Goal: Task Accomplishment & Management: Manage account settings

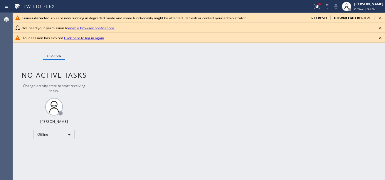
click at [380, 16] on icon at bounding box center [380, 17] width 7 height 7
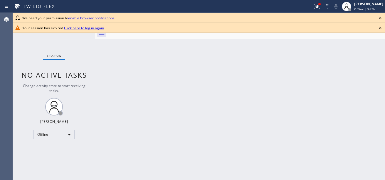
click at [380, 16] on icon at bounding box center [380, 17] width 7 height 7
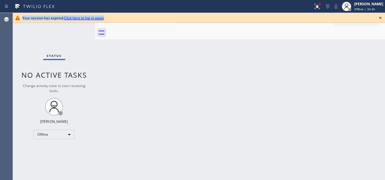
click at [380, 16] on icon at bounding box center [380, 17] width 7 height 7
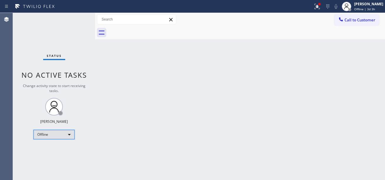
click at [56, 139] on div "Offline" at bounding box center [53, 134] width 41 height 9
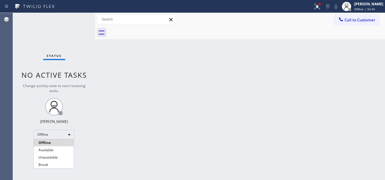
click at [57, 139] on div at bounding box center [192, 90] width 385 height 180
click at [101, 33] on icon at bounding box center [101, 32] width 9 height 9
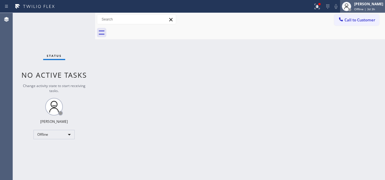
click at [362, 1] on div "[PERSON_NAME] Offline | 3d 3h" at bounding box center [369, 6] width 32 height 10
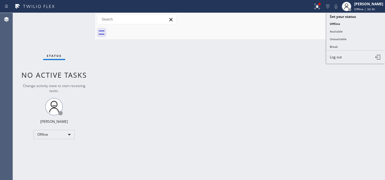
click at [243, 66] on div "Back to Dashboard Change Sender ID Customers Technicians Select a contact Outbo…" at bounding box center [240, 96] width 290 height 167
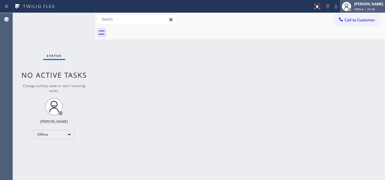
click at [364, 6] on div "[PERSON_NAME] Offline | 3d 3h" at bounding box center [369, 6] width 32 height 10
click at [243, 52] on div "Back to Dashboard Change Sender ID Customers Technicians Select a contact Outbo…" at bounding box center [240, 96] width 290 height 167
click at [364, 5] on div "[PERSON_NAME]" at bounding box center [368, 3] width 29 height 5
click at [259, 42] on div "Back to Dashboard Change Sender ID Customers Technicians Select a contact Outbo…" at bounding box center [240, 96] width 290 height 167
click at [366, 8] on span "Offline | 3d 3h" at bounding box center [364, 9] width 21 height 4
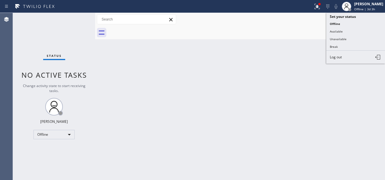
click at [270, 38] on div at bounding box center [246, 32] width 277 height 13
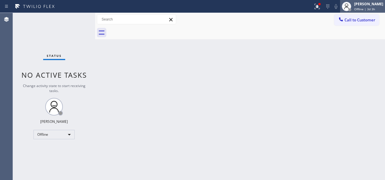
click at [360, 4] on div "[PERSON_NAME]" at bounding box center [368, 3] width 29 height 5
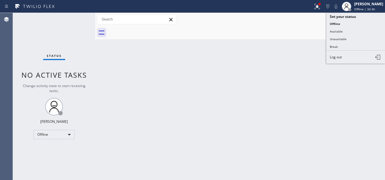
click at [230, 46] on div "Back to Dashboard Change Sender ID Customers Technicians Select a contact Outbo…" at bounding box center [240, 96] width 290 height 167
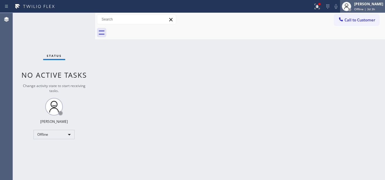
click at [358, 4] on div "[PERSON_NAME]" at bounding box center [368, 3] width 29 height 5
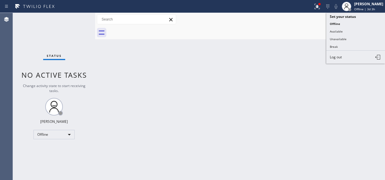
click at [239, 50] on div "Back to Dashboard Change Sender ID Customers Technicians Select a contact Outbo…" at bounding box center [240, 96] width 290 height 167
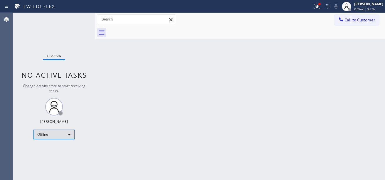
click at [51, 134] on div "Offline" at bounding box center [53, 134] width 41 height 9
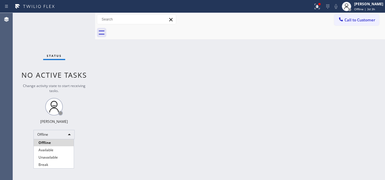
click at [105, 133] on div at bounding box center [192, 90] width 385 height 180
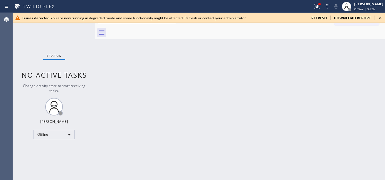
drag, startPoint x: 367, startPoint y: 6, endPoint x: 362, endPoint y: 22, distance: 16.7
click at [366, 5] on div "[PERSON_NAME]" at bounding box center [368, 3] width 29 height 5
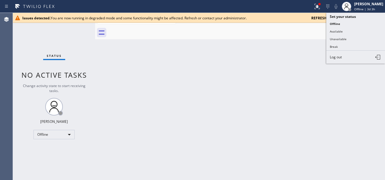
click at [347, 56] on button "Log out" at bounding box center [355, 57] width 59 height 13
